Goal: Book appointment/travel/reservation

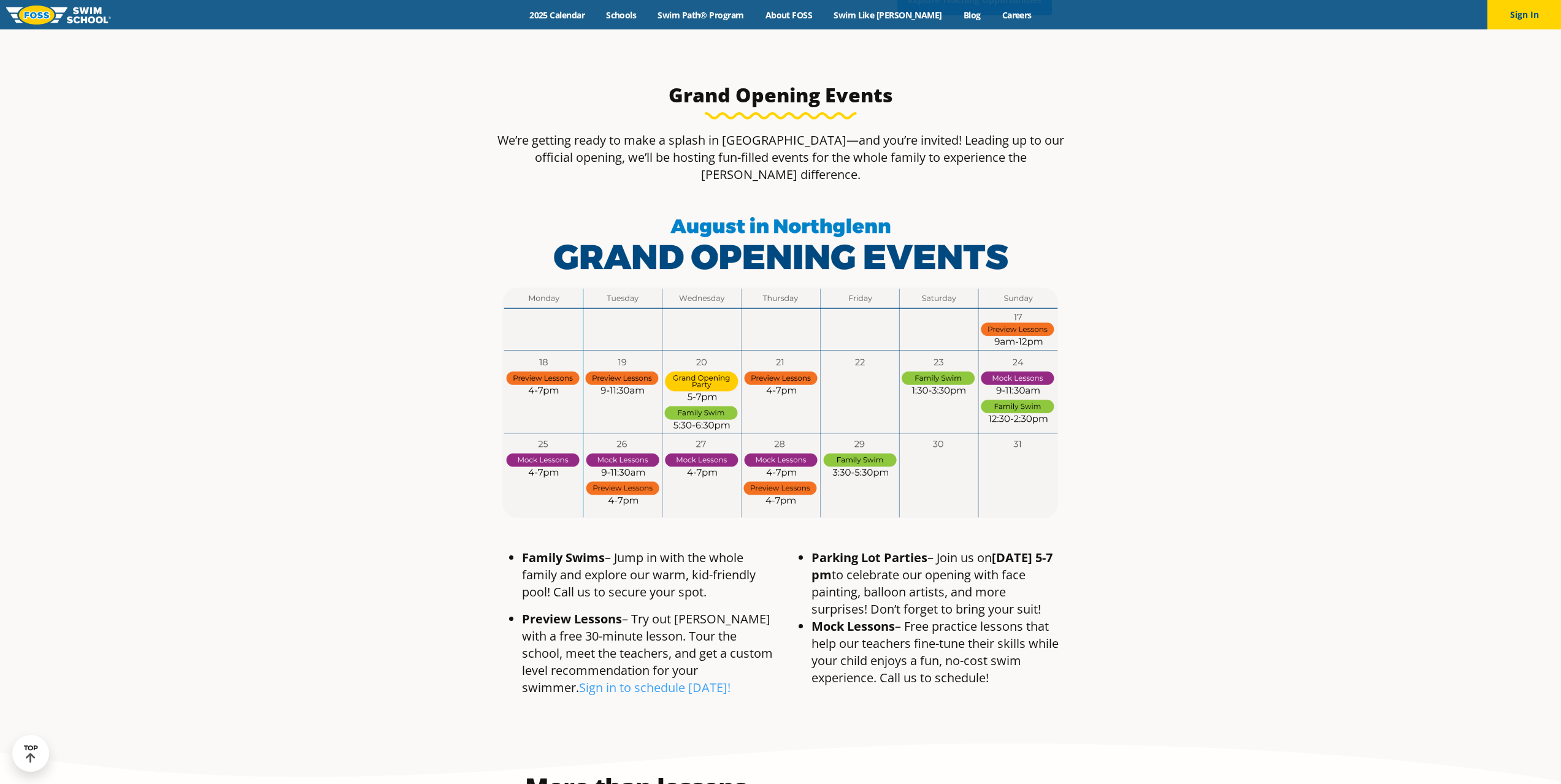
scroll to position [797, 0]
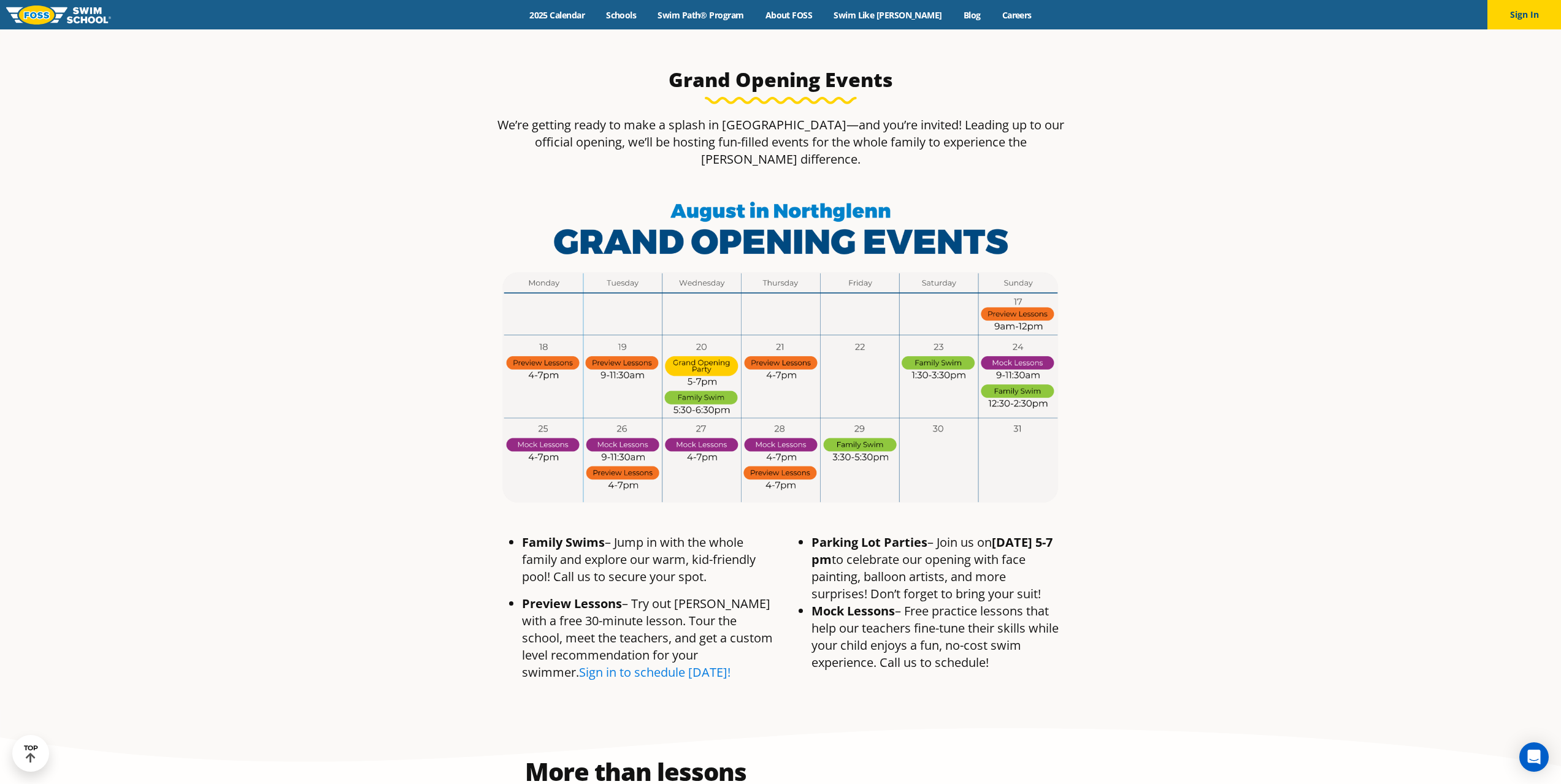
click at [579, 664] on link "Sign in to schedule today!" at bounding box center [655, 672] width 152 height 17
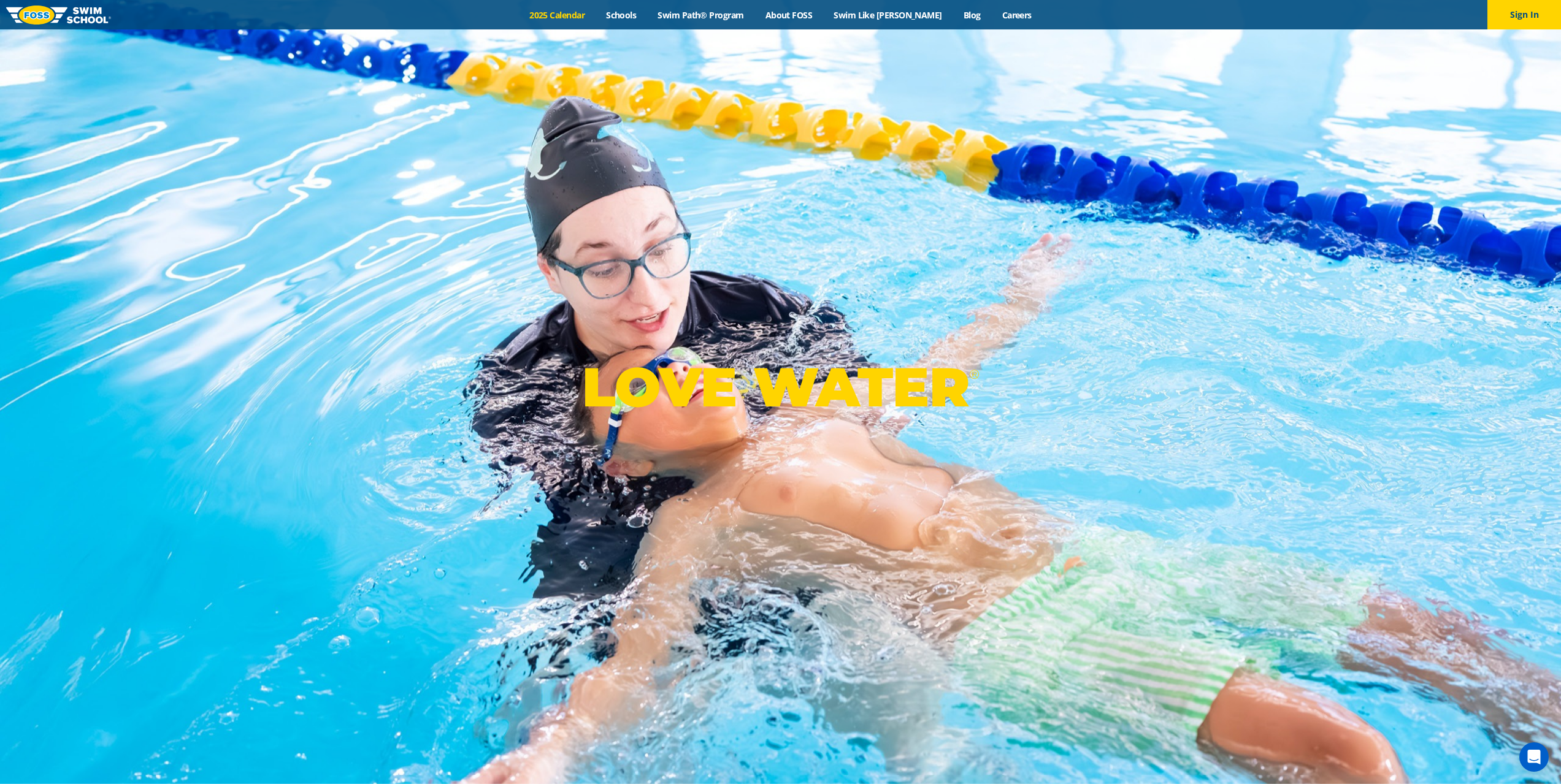
click at [591, 15] on link "2025 Calendar" at bounding box center [557, 14] width 77 height 11
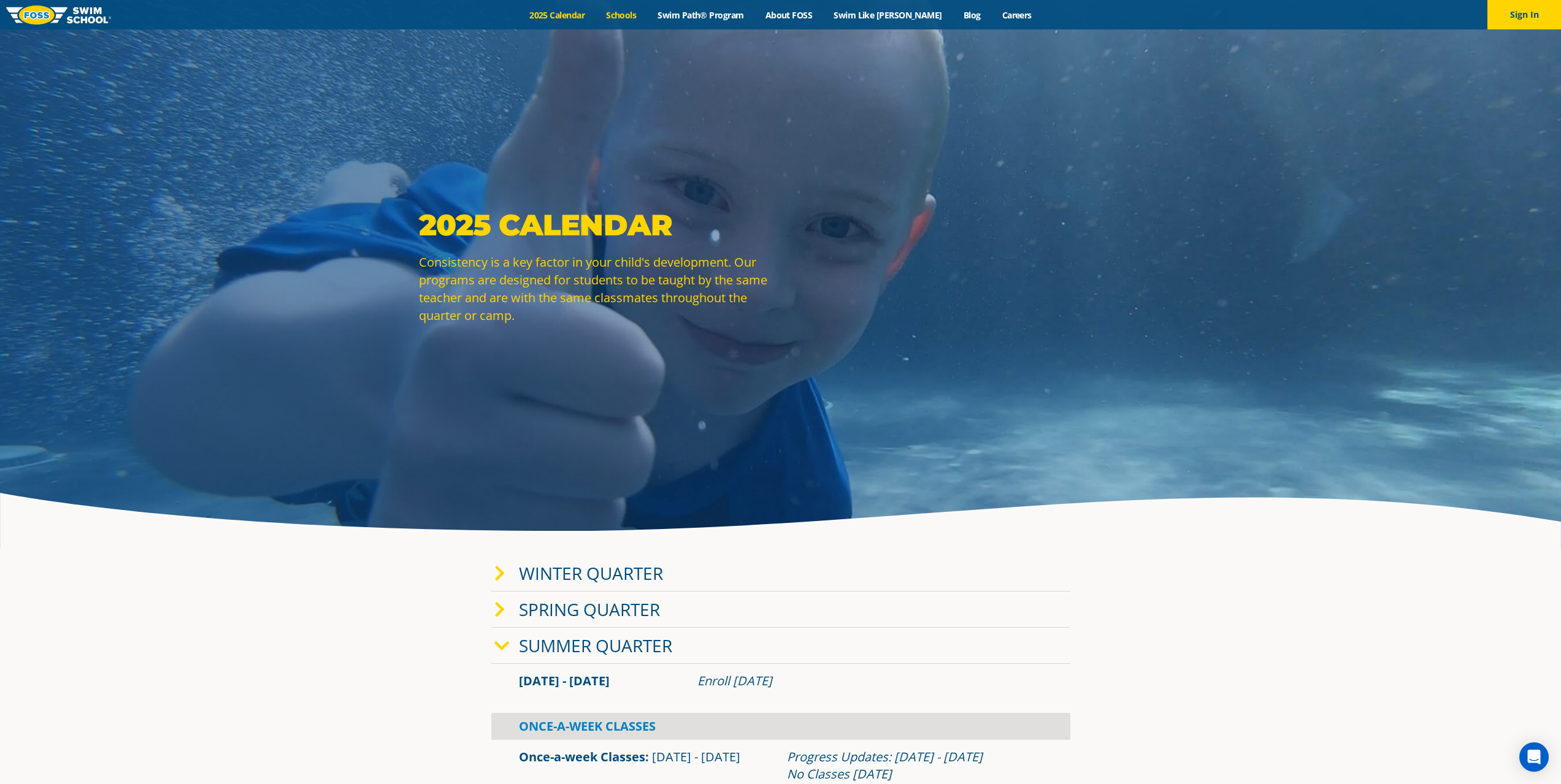
click at [647, 16] on link "Schools" at bounding box center [621, 14] width 51 height 11
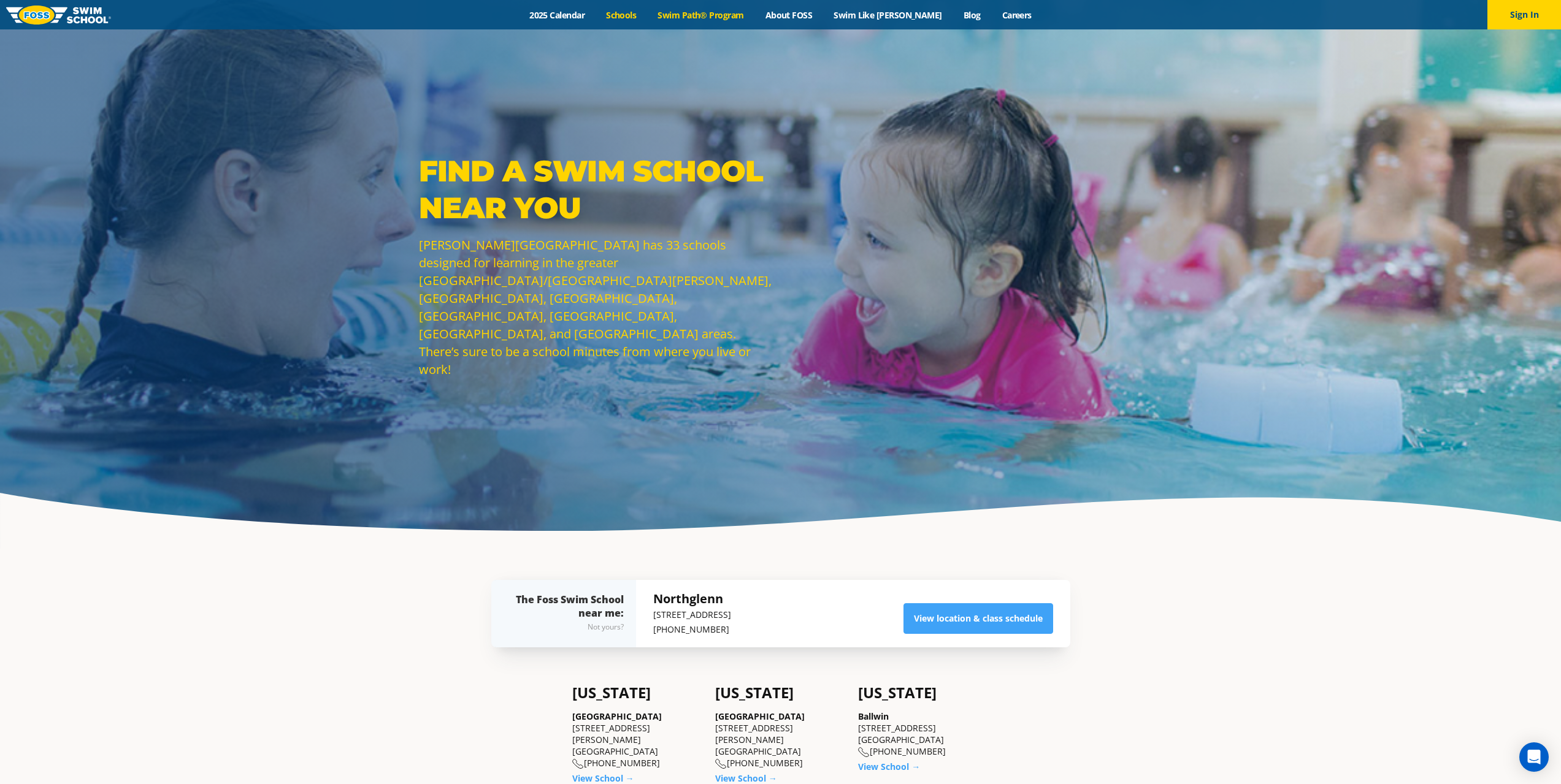
click at [743, 18] on link "Swim Path® Program" at bounding box center [701, 14] width 107 height 11
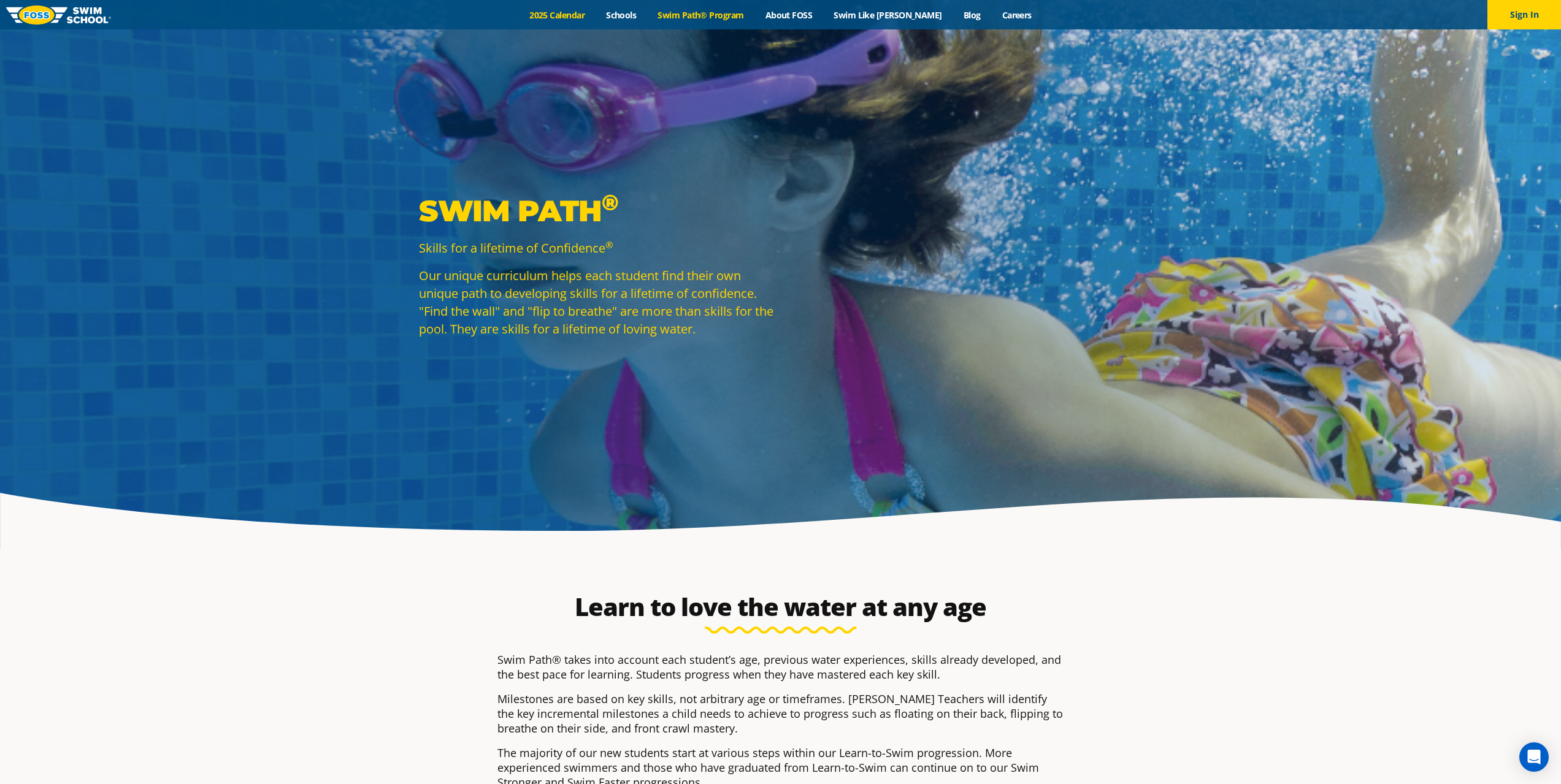
click at [584, 11] on link "2025 Calendar" at bounding box center [557, 14] width 77 height 11
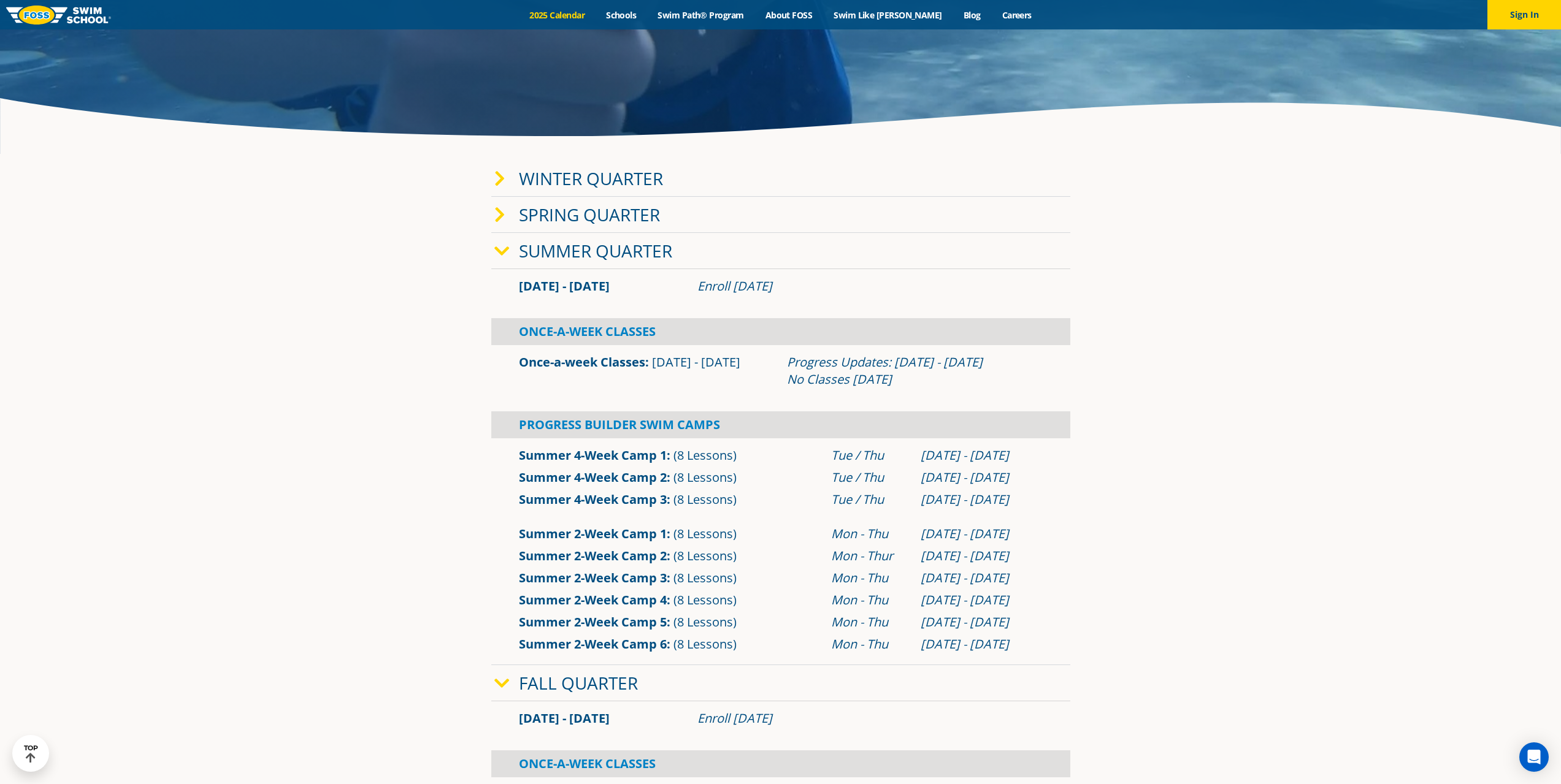
scroll to position [368, 0]
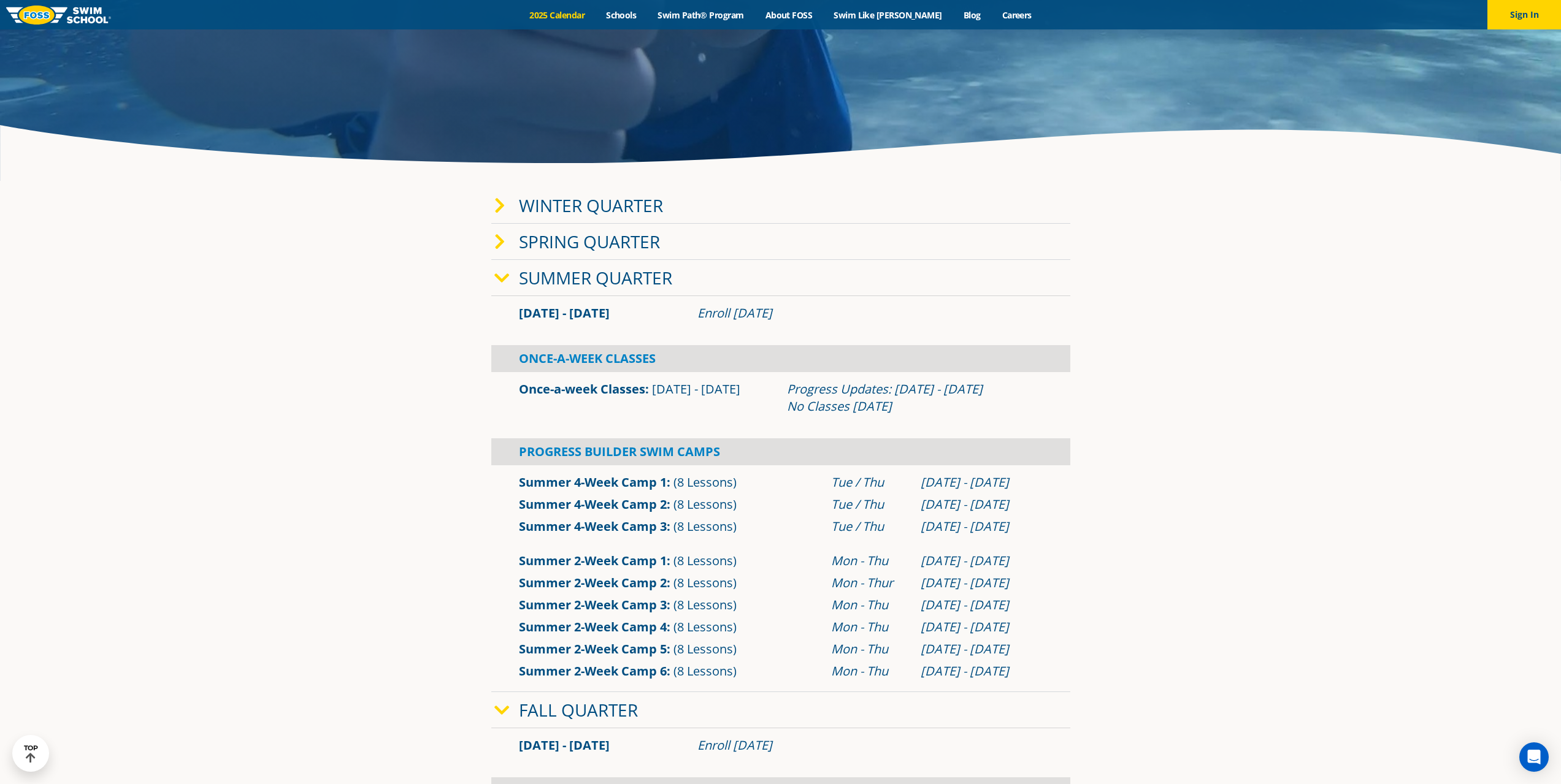
click at [589, 241] on link "Spring Quarter" at bounding box center [589, 241] width 141 height 23
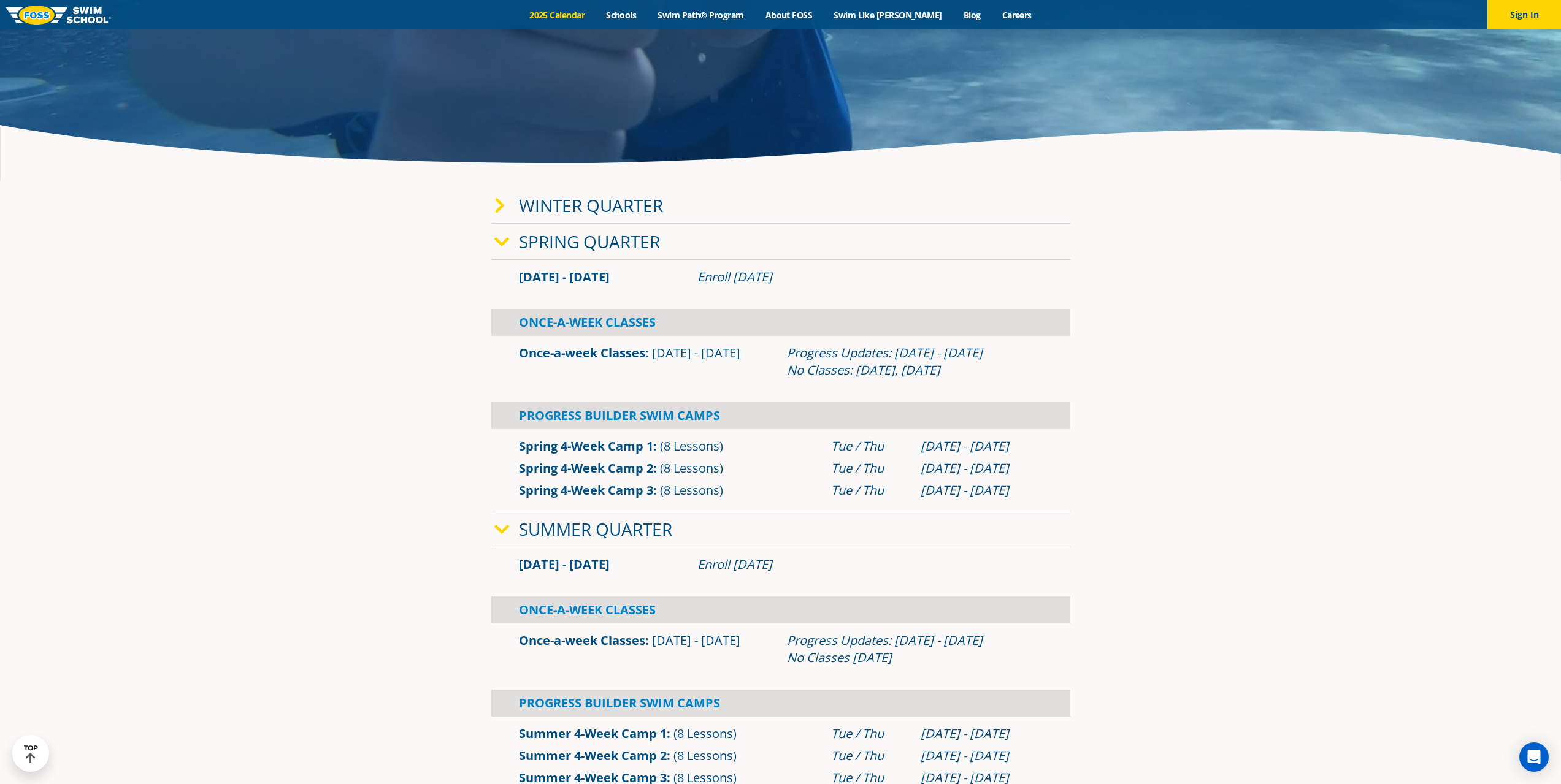
click at [575, 241] on link "Spring Quarter" at bounding box center [589, 241] width 141 height 23
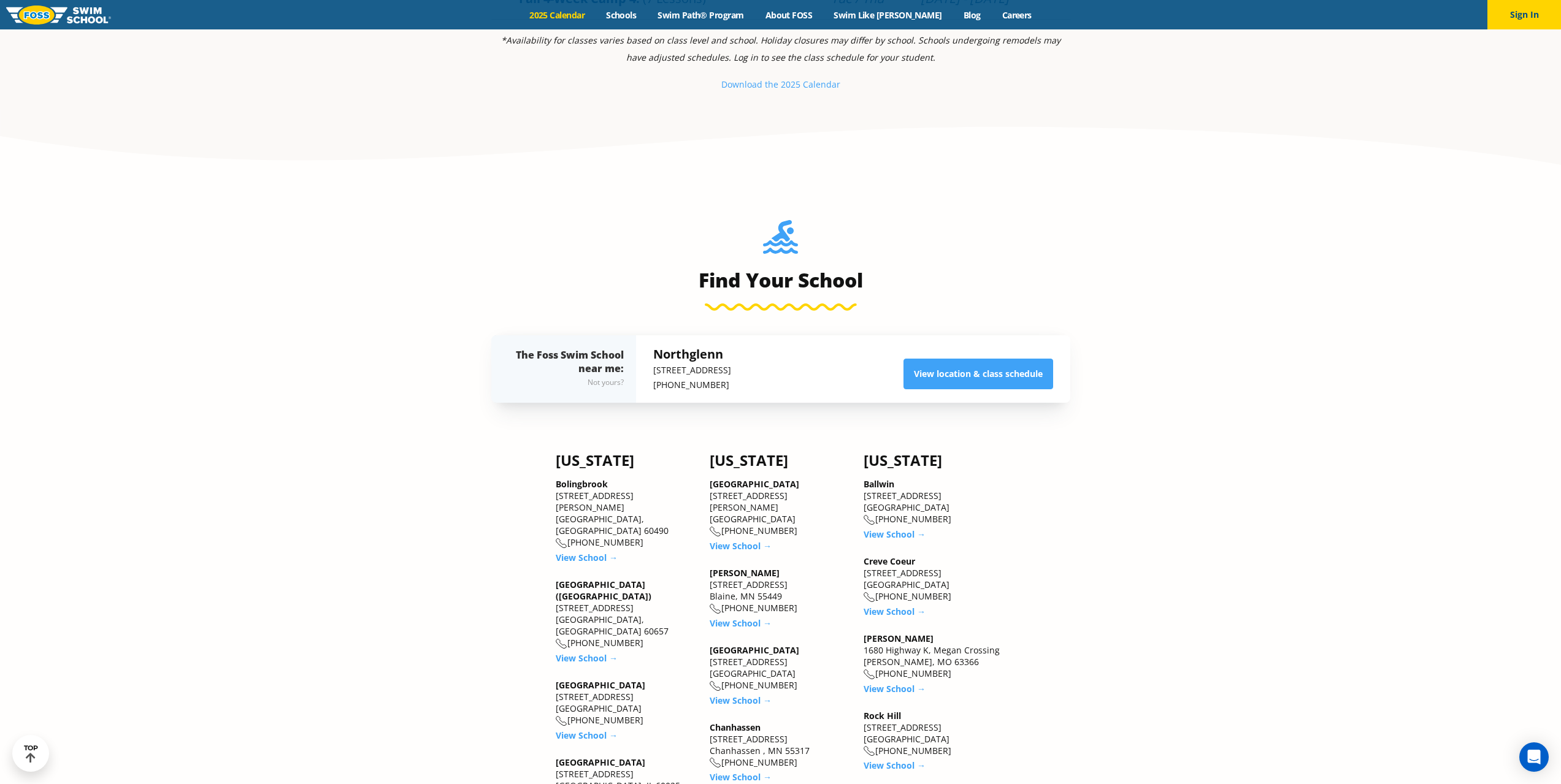
scroll to position [1410, 0]
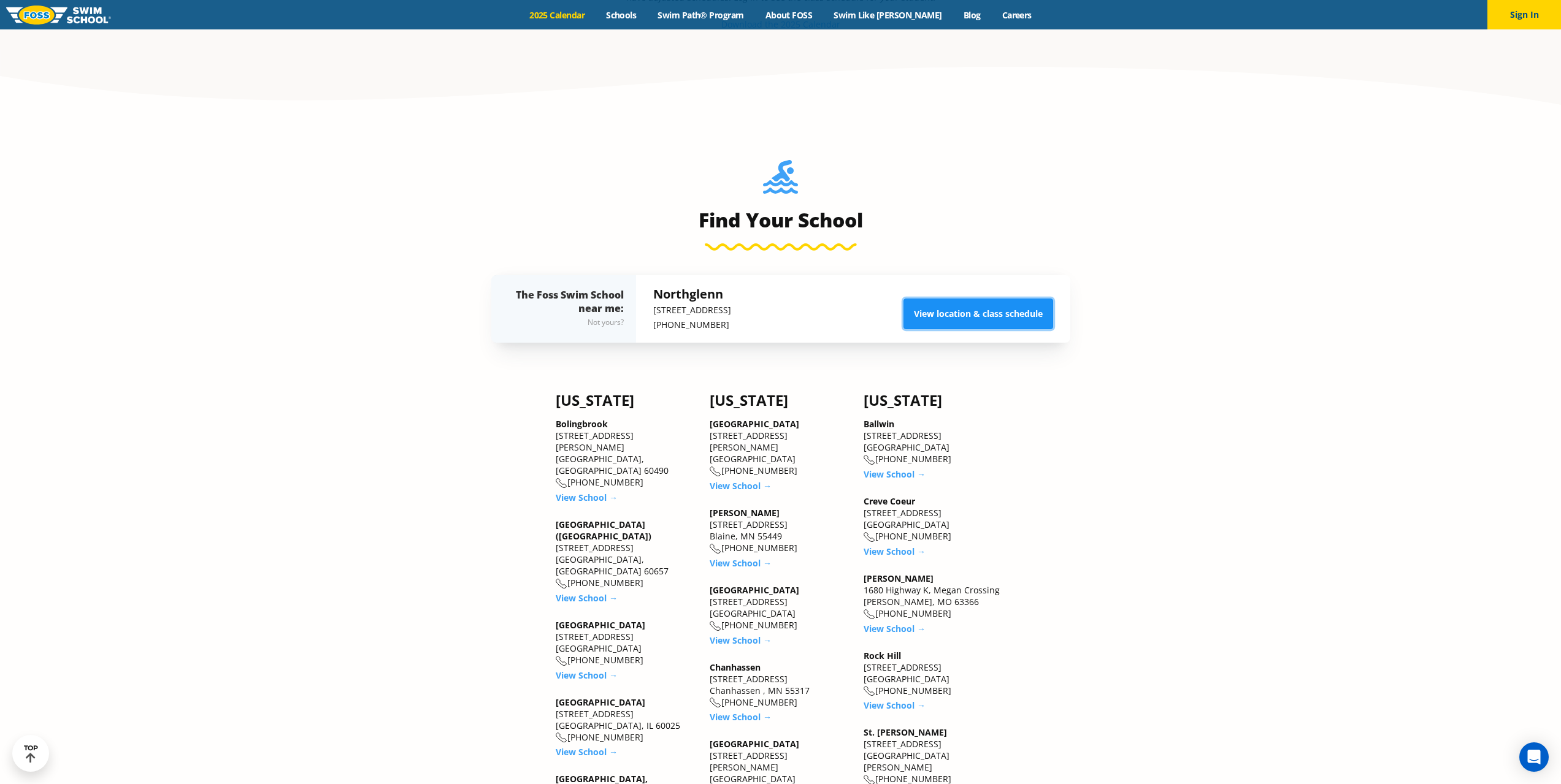
click at [949, 314] on link "View location & class schedule" at bounding box center [978, 314] width 149 height 31
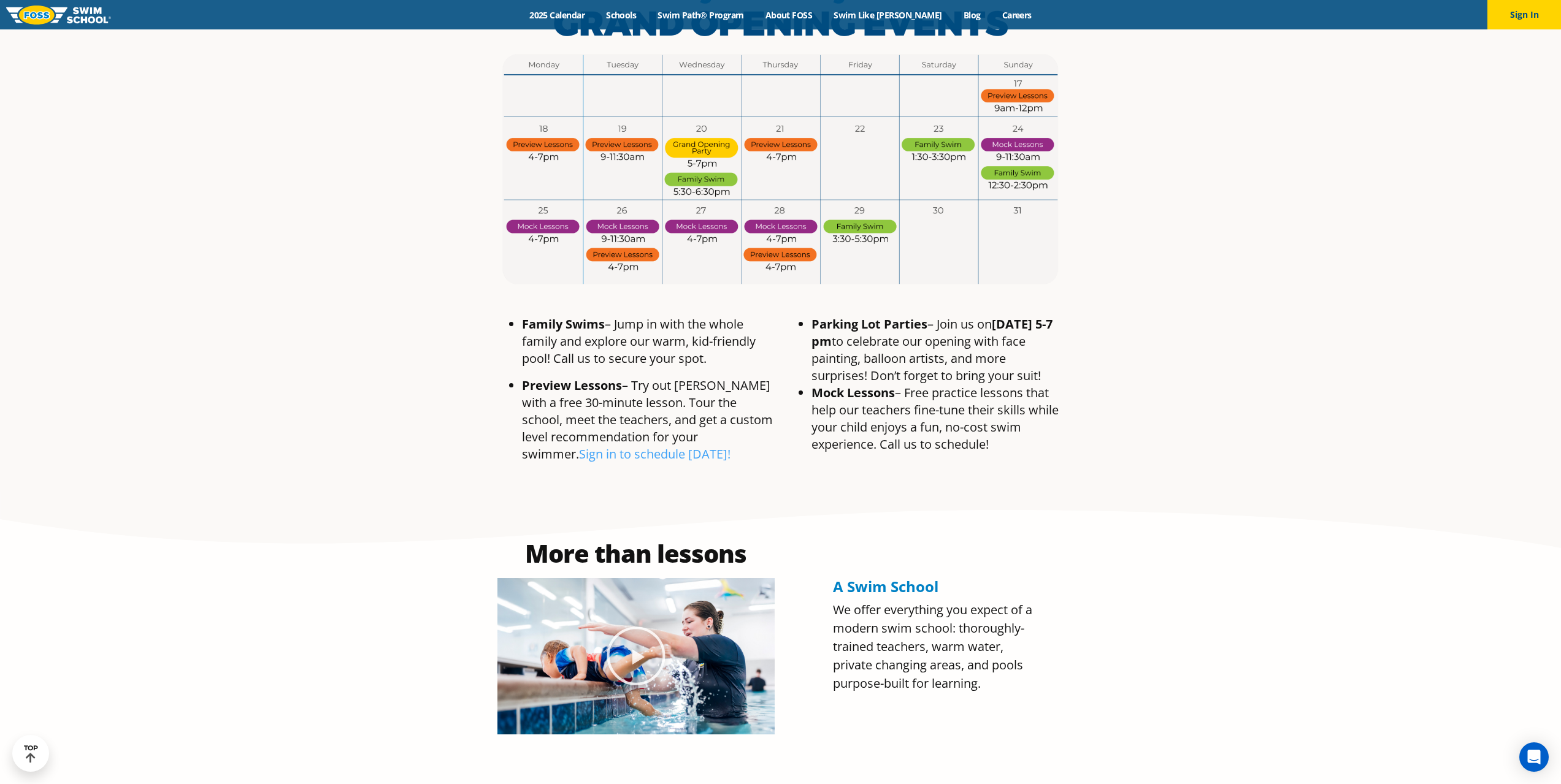
scroll to position [920, 0]
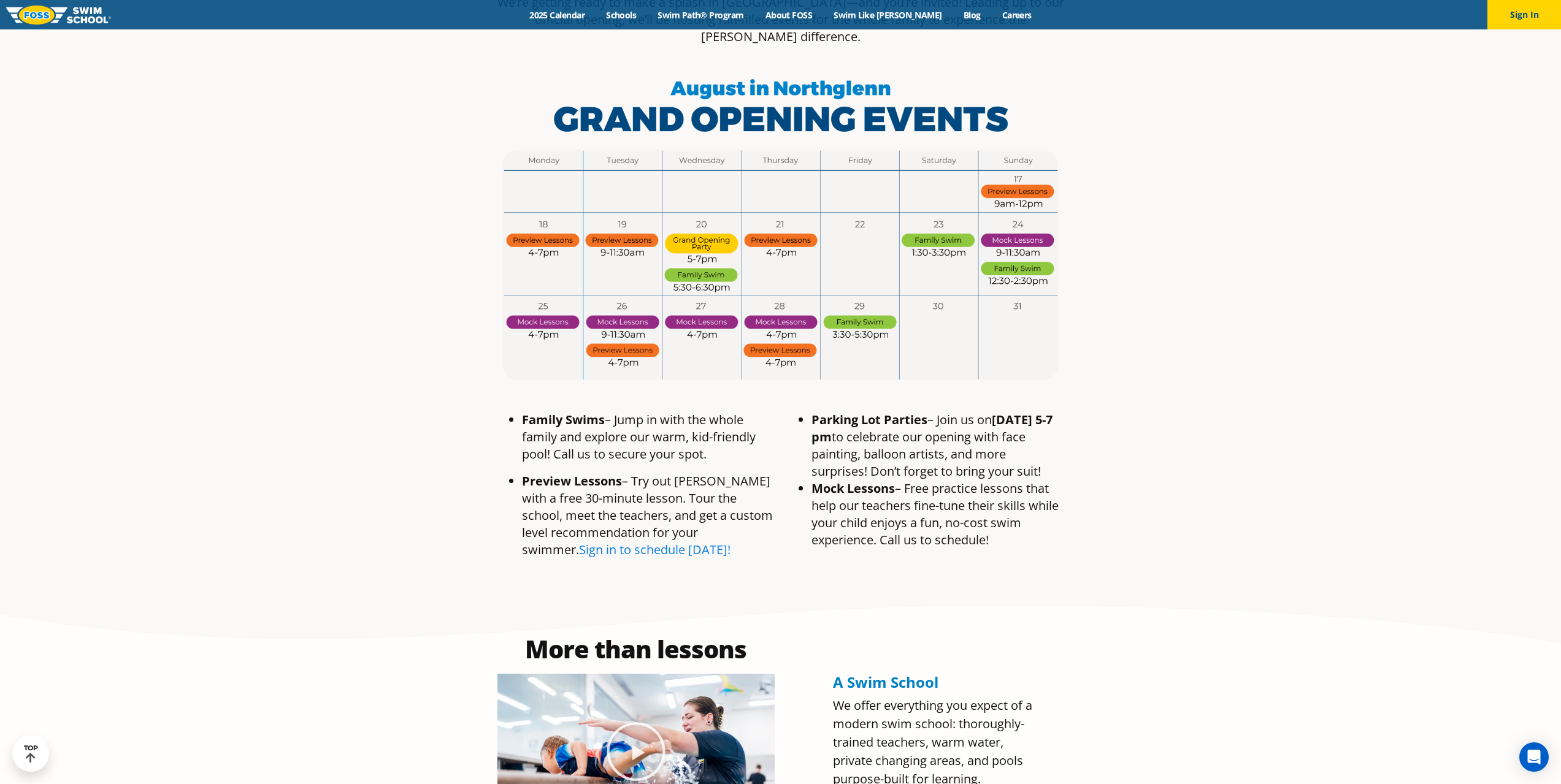
click at [731, 541] on link "Sign in to schedule [DATE]!" at bounding box center [655, 550] width 152 height 17
